Goal: Task Accomplishment & Management: Manage account settings

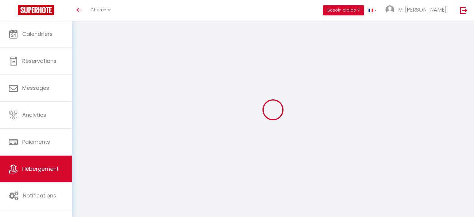
select select "6473-1449406610407744656"
select select "+ 22 %"
select select "+ 20 %"
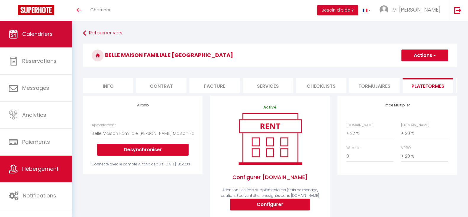
click at [65, 29] on link "Calendriers" at bounding box center [36, 34] width 72 height 27
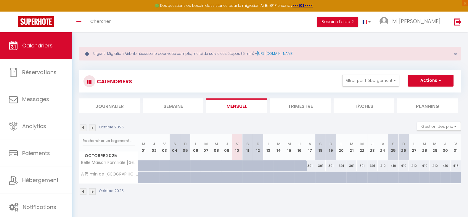
click at [96, 189] on div "Octobre 2025" at bounding box center [102, 191] width 46 height 7
click at [92, 190] on img at bounding box center [92, 191] width 7 height 7
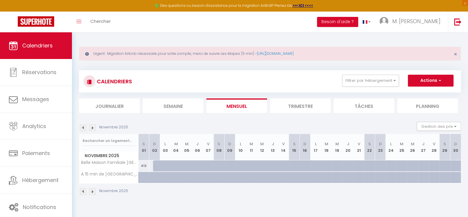
click at [82, 192] on img at bounding box center [83, 191] width 7 height 7
